Goal: Information Seeking & Learning: Learn about a topic

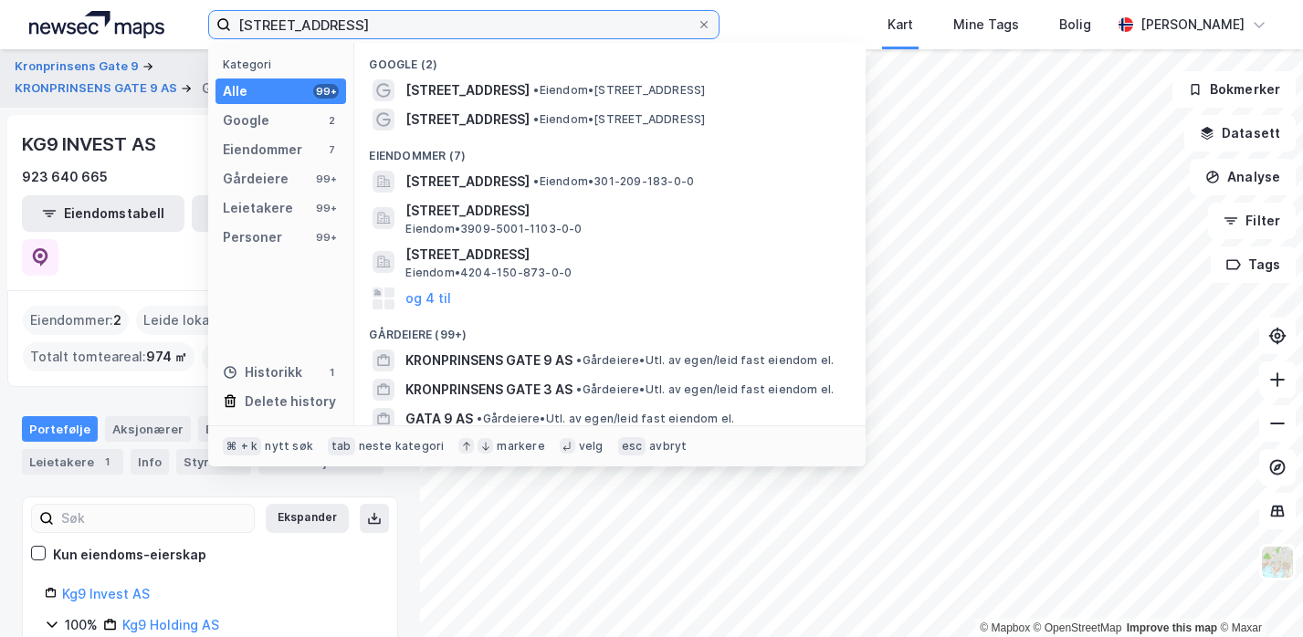
click at [395, 18] on input "[STREET_ADDRESS]" at bounding box center [464, 24] width 466 height 27
paste input "Bygdøy Alle 39 Næring AS"
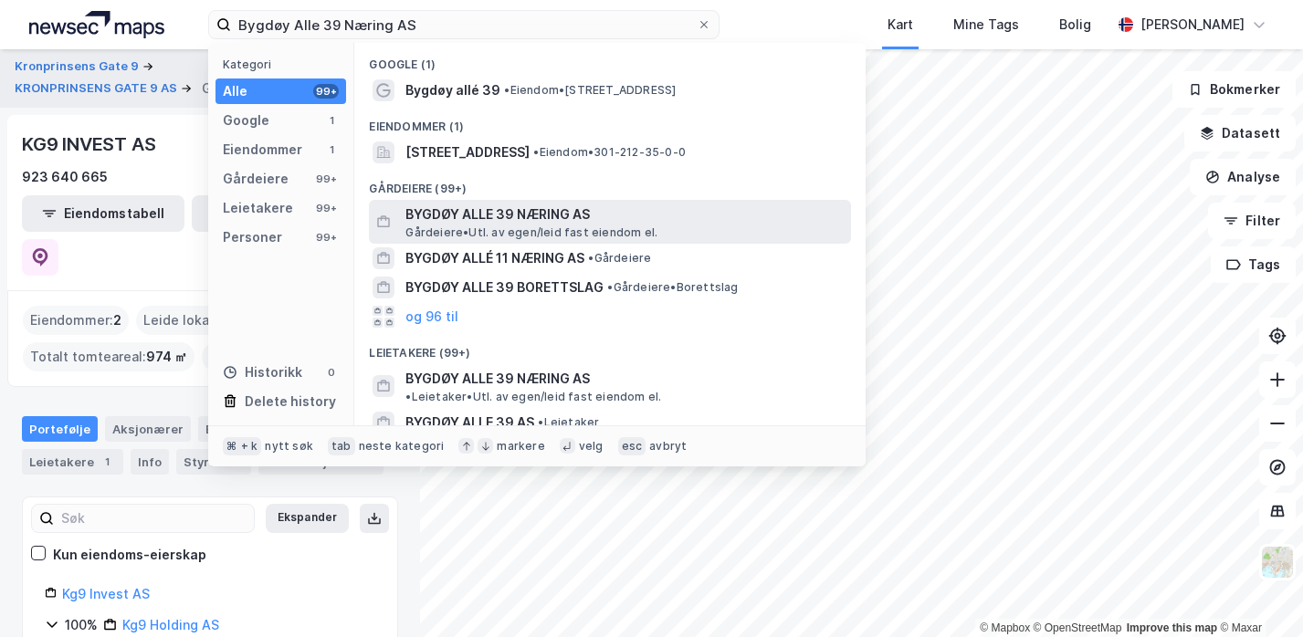
click at [456, 214] on span "BYGDØY ALLE 39 NÆRING AS" at bounding box center [624, 215] width 438 height 22
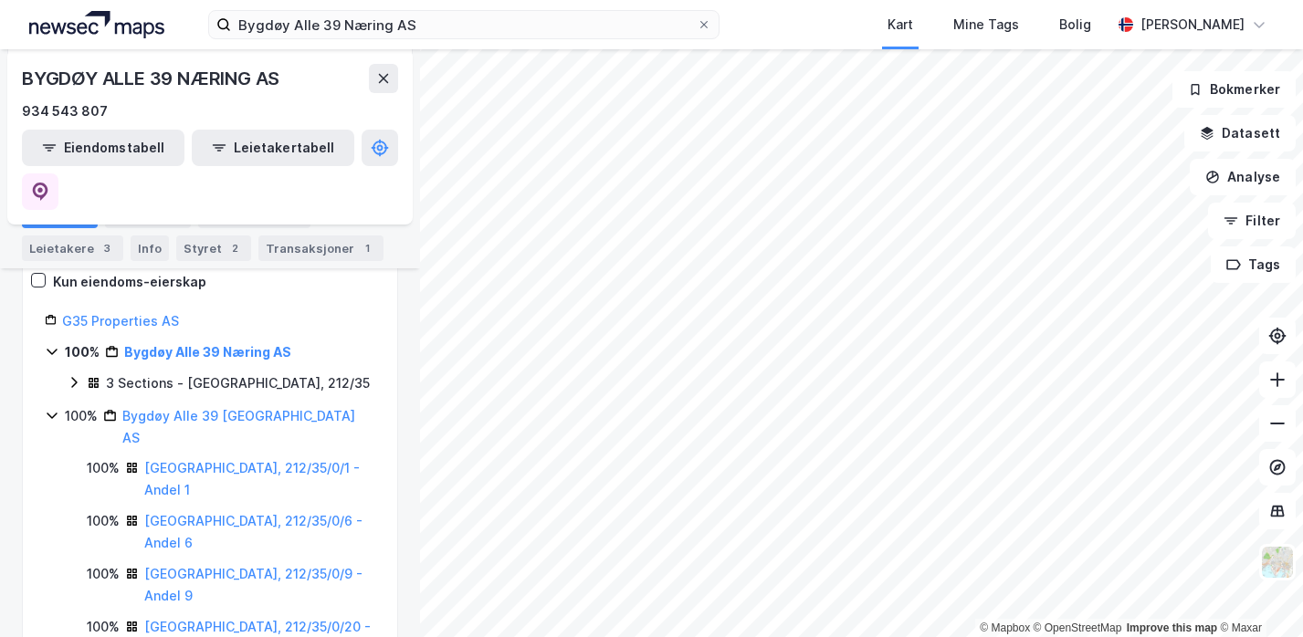
scroll to position [215, 0]
click at [146, 372] on div "3 Sections - [GEOGRAPHIC_DATA], 212/35" at bounding box center [238, 383] width 264 height 22
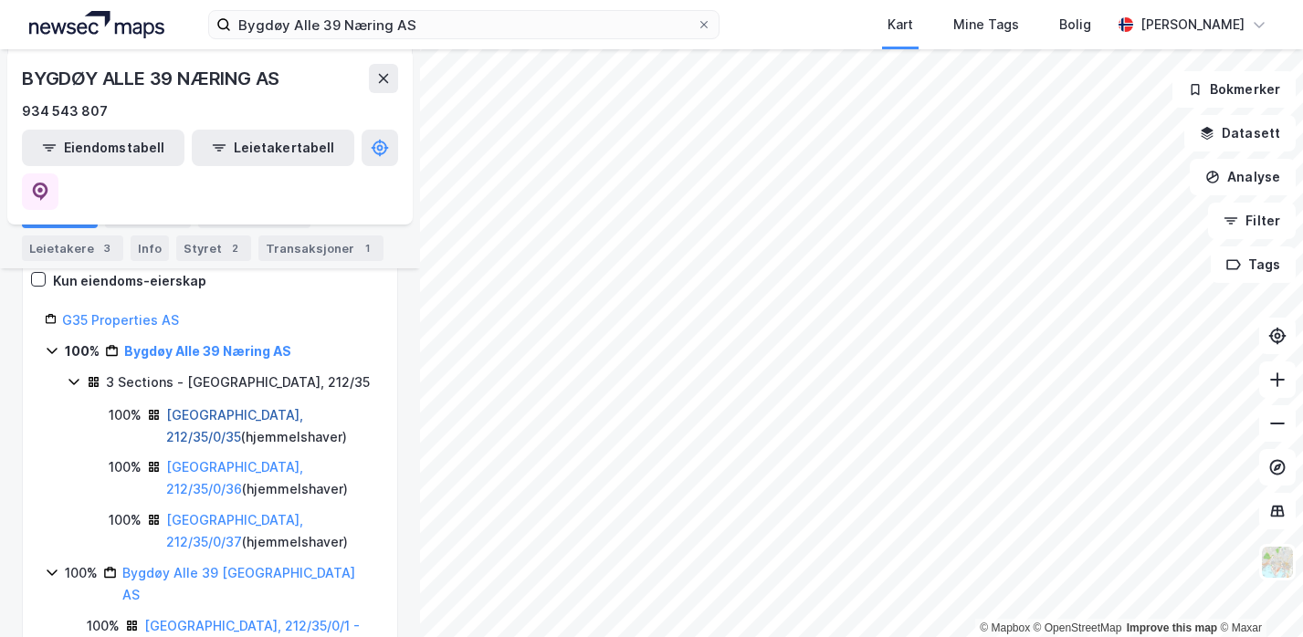
click at [214, 407] on link "[GEOGRAPHIC_DATA], 212/35/0/35" at bounding box center [234, 425] width 137 height 37
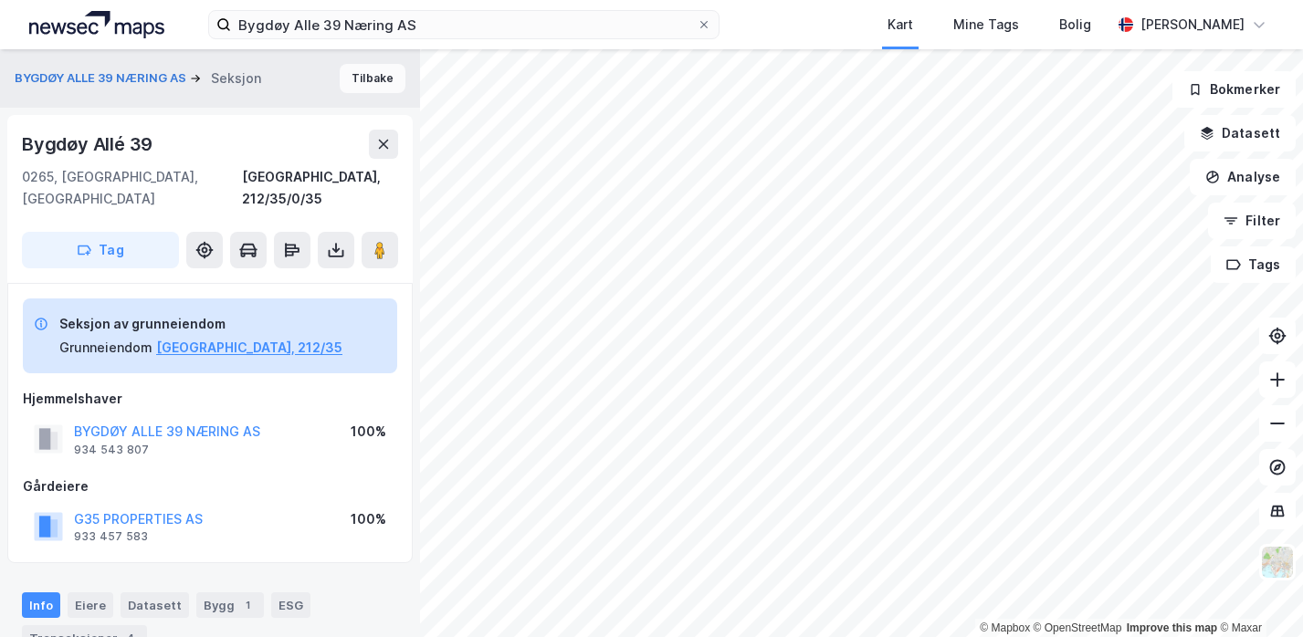
click at [357, 75] on button "Tilbake" at bounding box center [373, 78] width 66 height 29
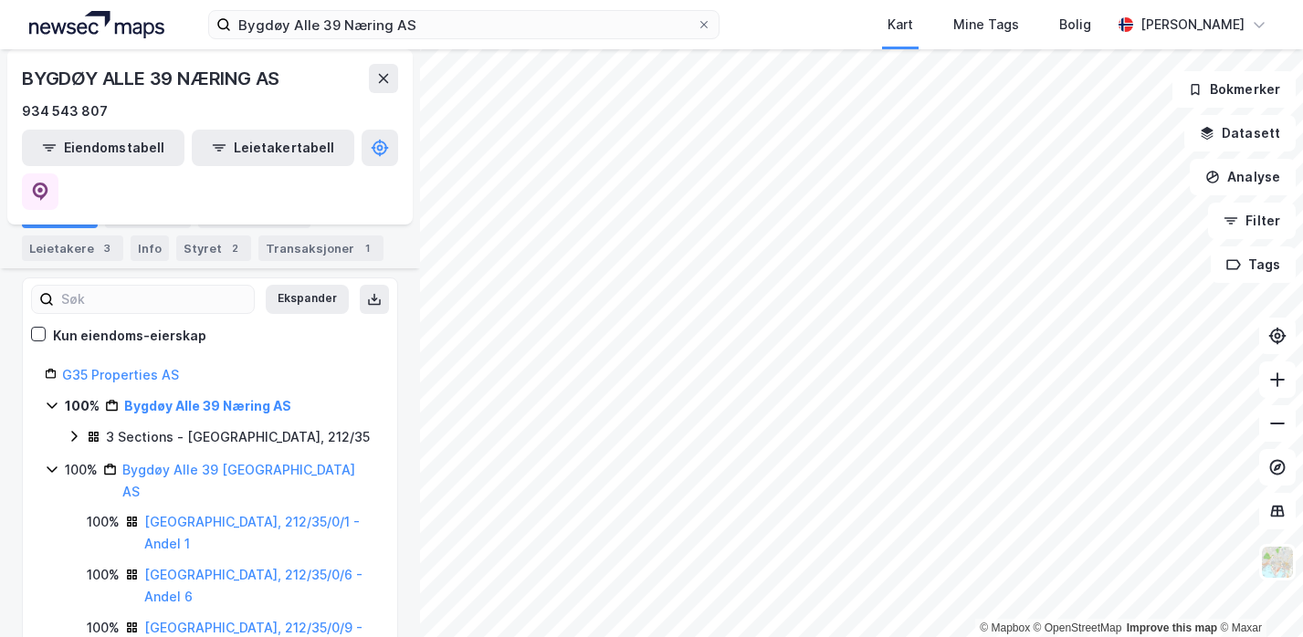
scroll to position [166, 0]
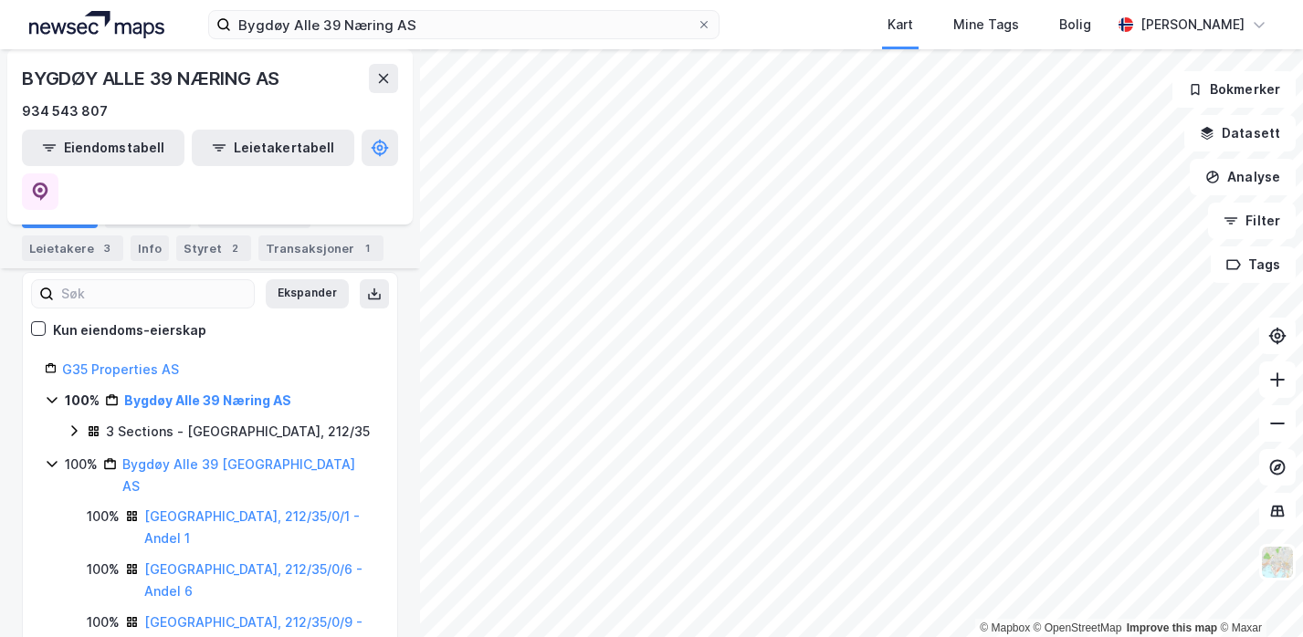
click at [190, 421] on div "3 Sections - [GEOGRAPHIC_DATA], 212/35" at bounding box center [238, 432] width 264 height 22
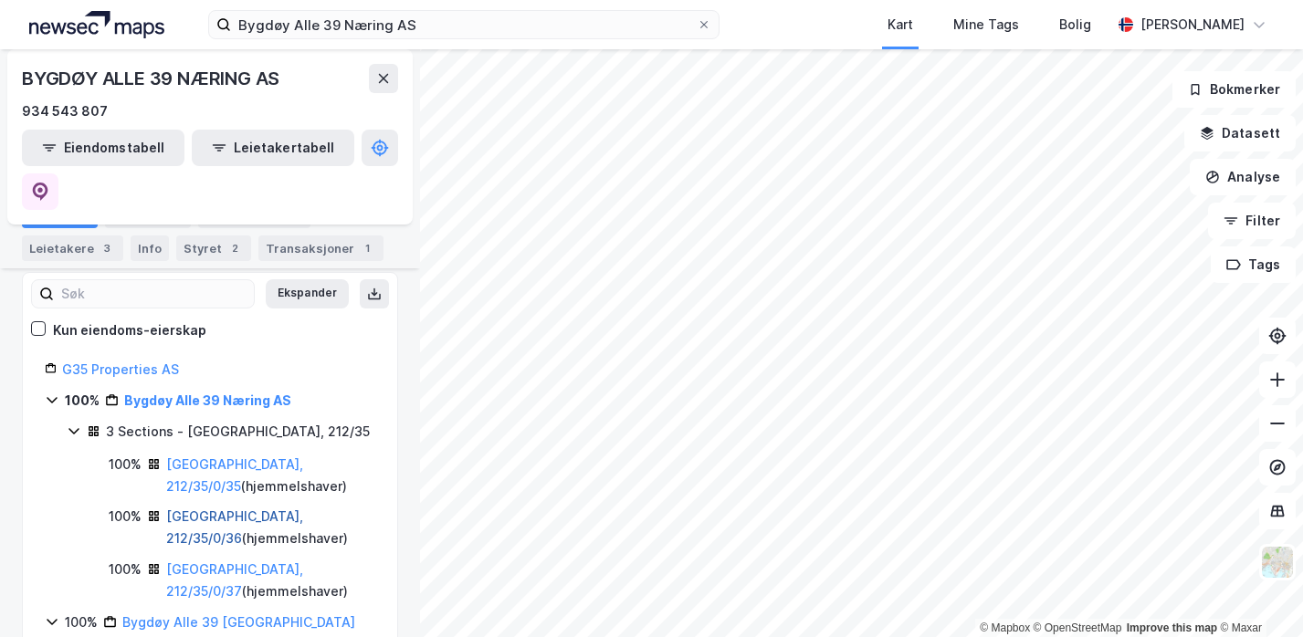
click at [200, 508] on link "[GEOGRAPHIC_DATA], 212/35/0/36" at bounding box center [234, 526] width 137 height 37
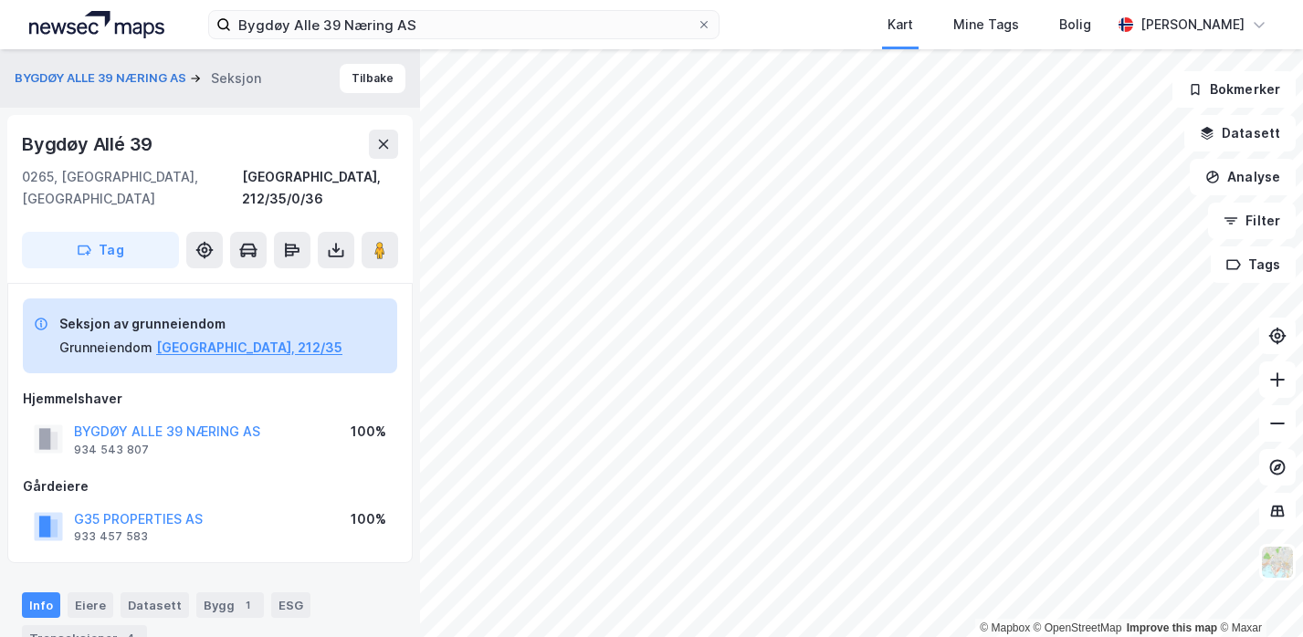
scroll to position [1, 0]
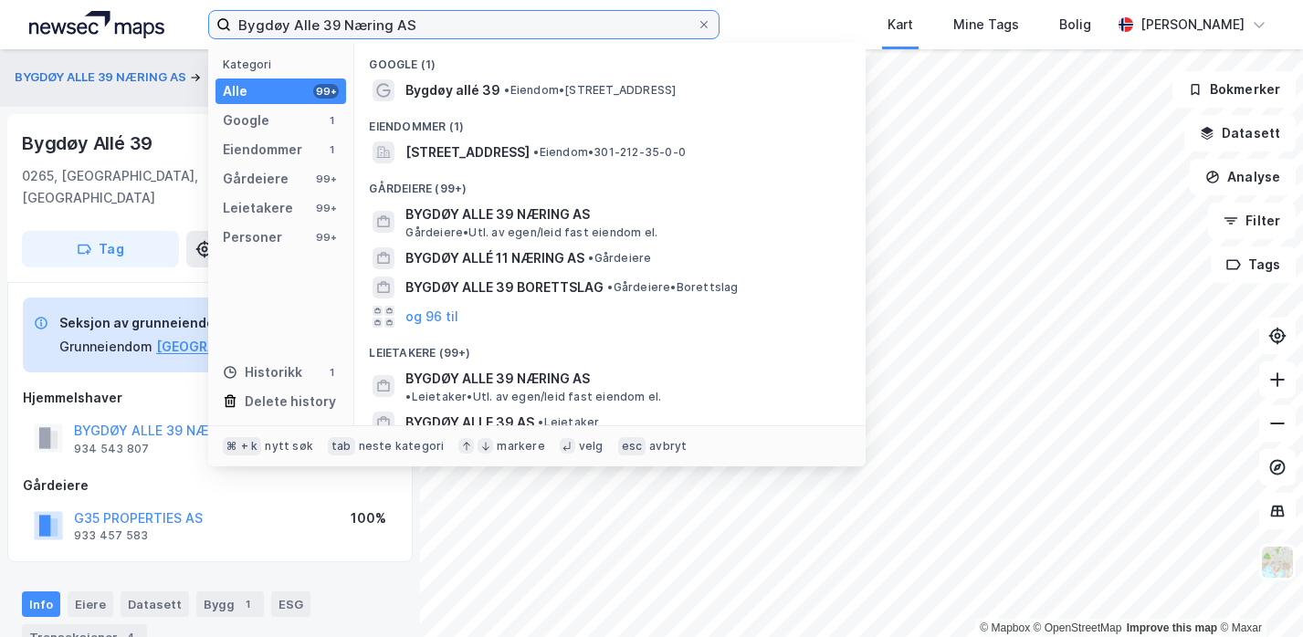
click at [430, 22] on input "Bygdøy Alle 39 Næring AS" at bounding box center [464, 24] width 466 height 27
paste input "gjennom Wdm Thranesgate 4 Næring AS."
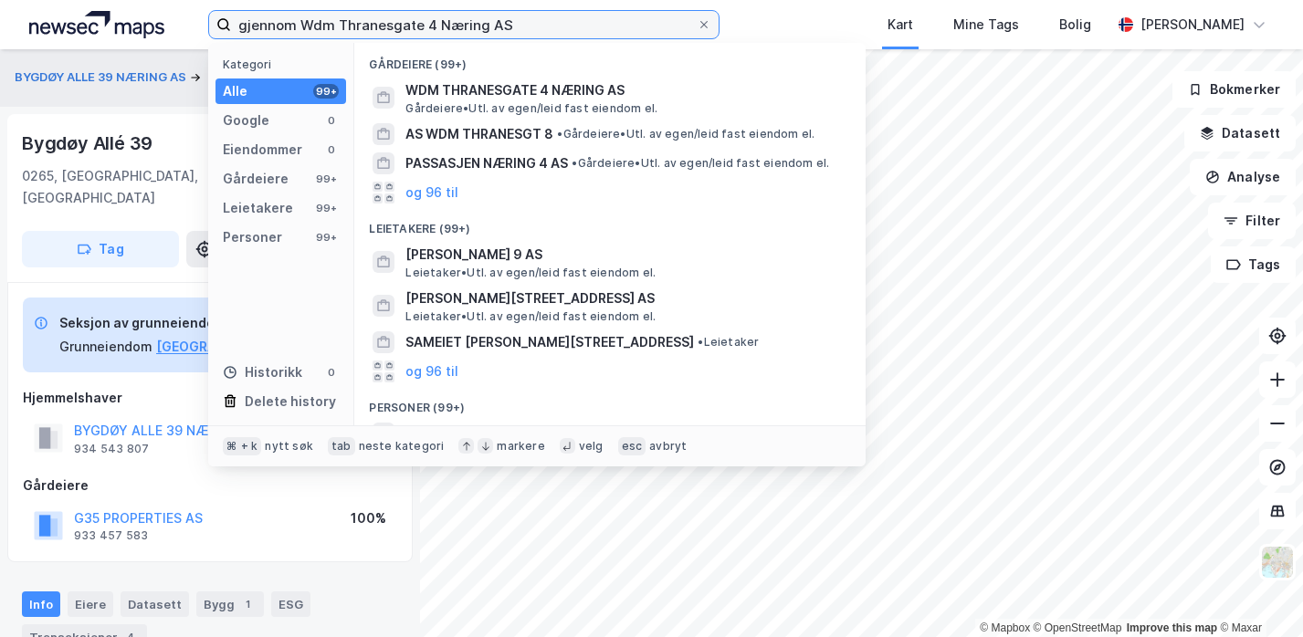
drag, startPoint x: 293, startPoint y: 23, endPoint x: 205, endPoint y: 21, distance: 87.7
click at [205, 21] on div "gjennom Wdm Thranesgate 4 Næring AS Kategori Alle 99+ Google 0 Eiendommer 0 Går…" at bounding box center [651, 24] width 1303 height 49
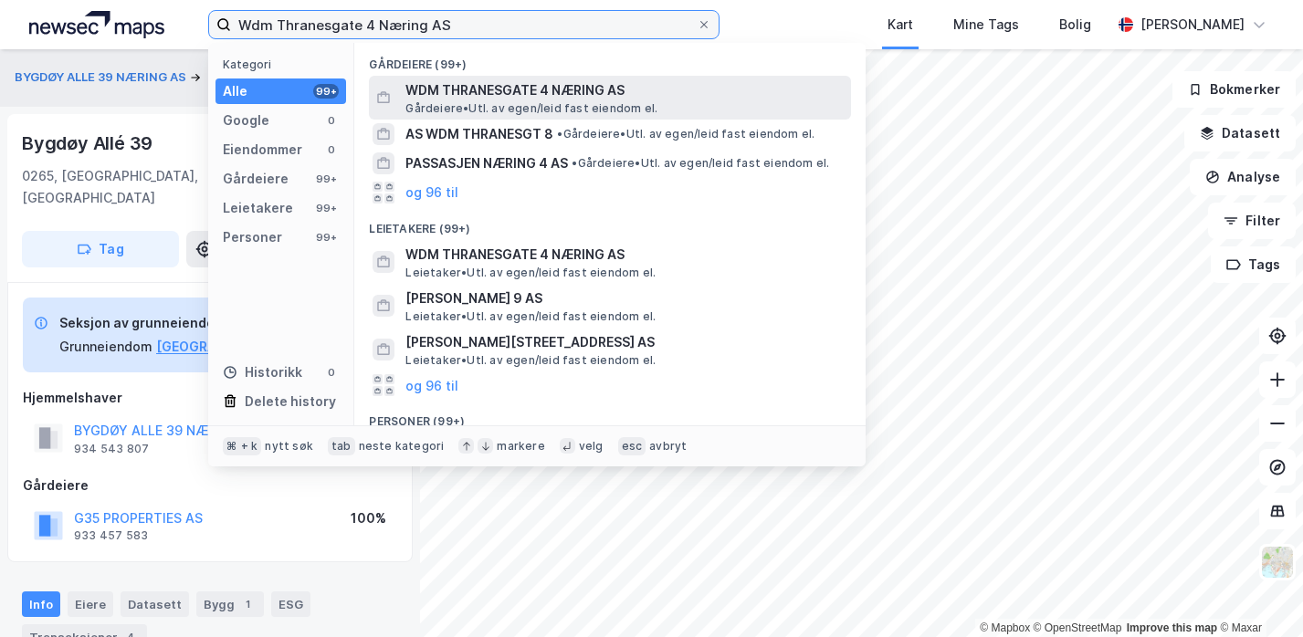
type input "Wdm Thranesgate 4 Næring AS"
click at [426, 99] on span "WDM THRANESGATE 4 NÆRING AS" at bounding box center [624, 90] width 438 height 22
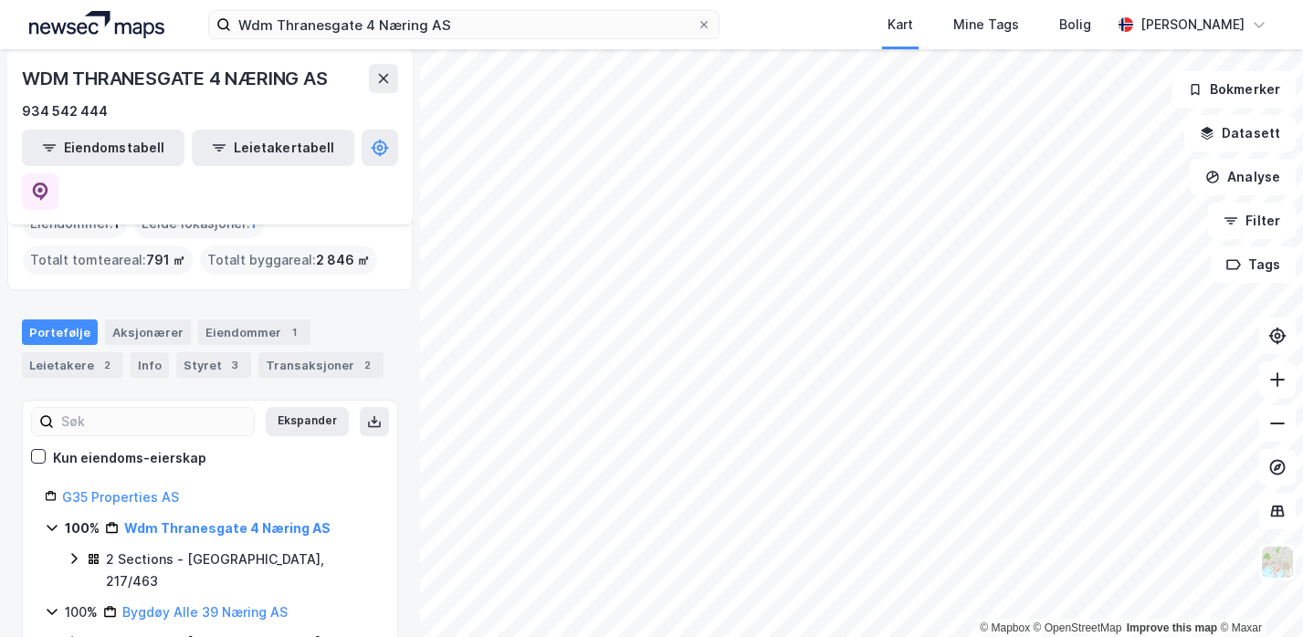
scroll to position [51, 0]
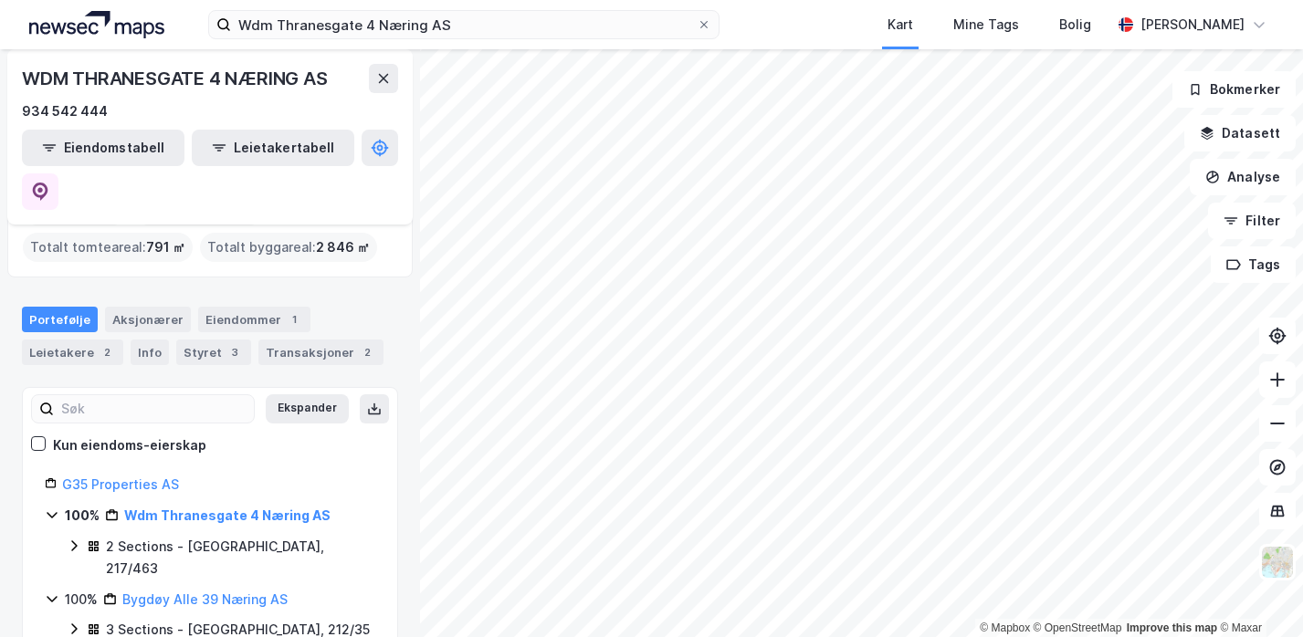
click at [97, 541] on icon at bounding box center [96, 543] width 5 height 5
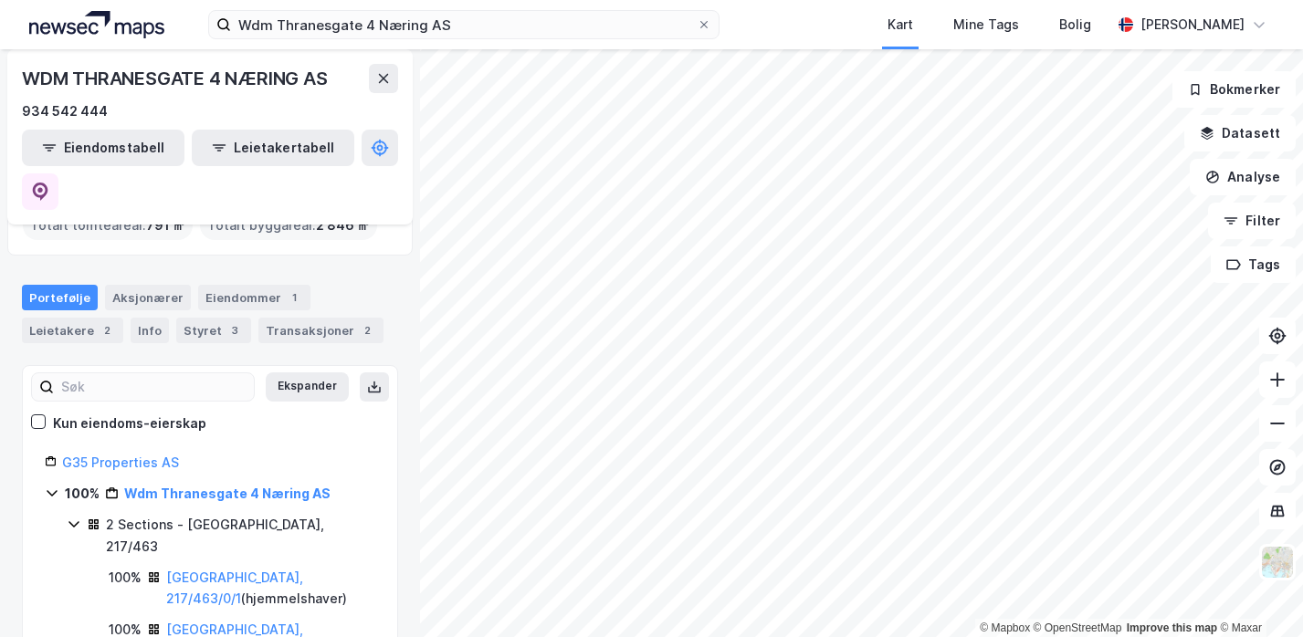
scroll to position [86, 0]
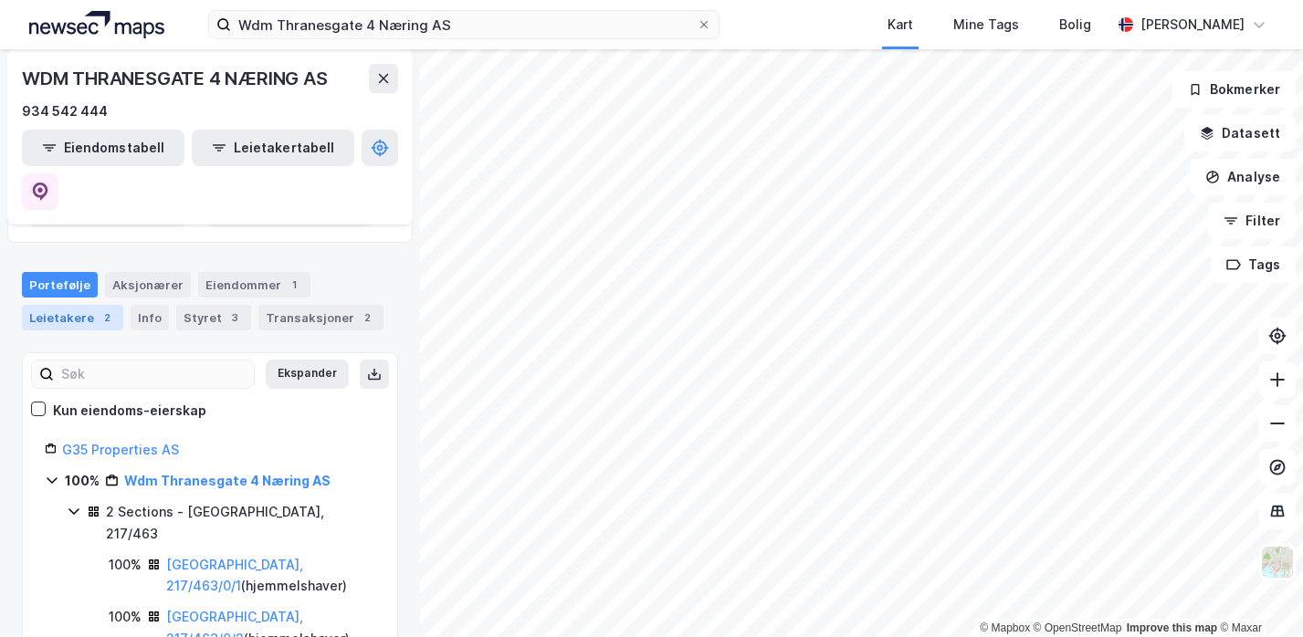
click at [75, 305] on div "Leietakere 2" at bounding box center [72, 318] width 101 height 26
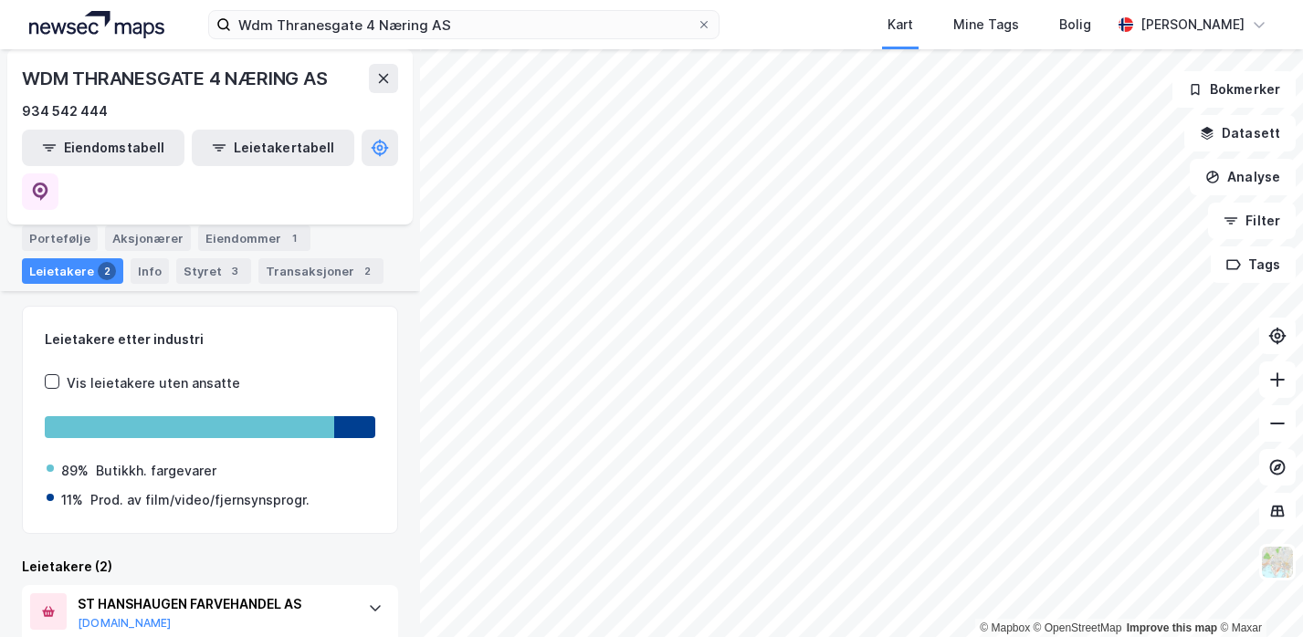
scroll to position [255, 0]
